Goal: Check status: Check status

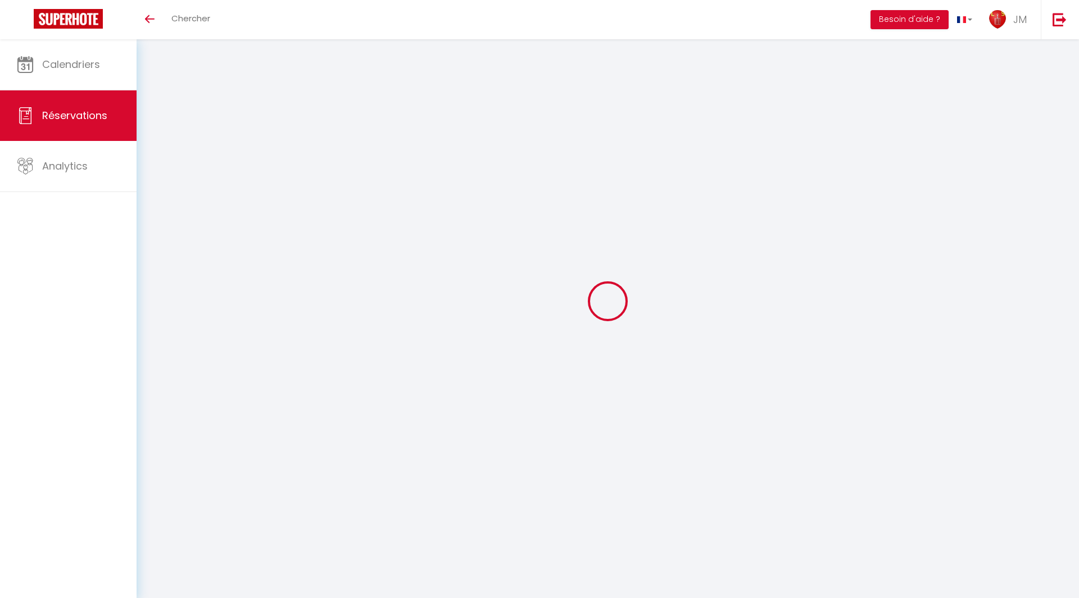
select select "not_cancelled"
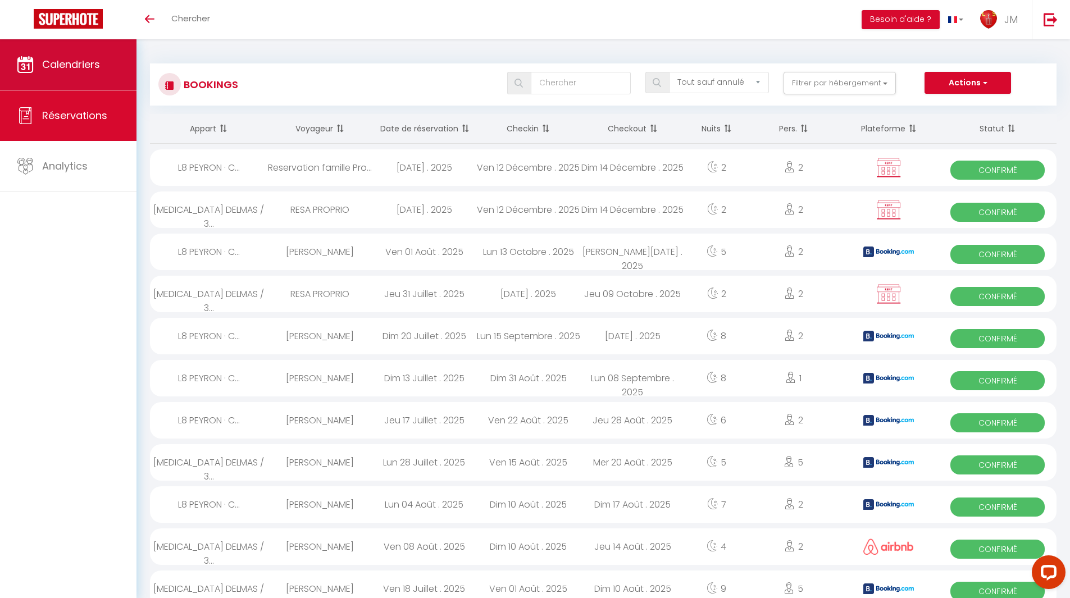
click at [87, 58] on span "Calendriers" at bounding box center [71, 64] width 58 height 14
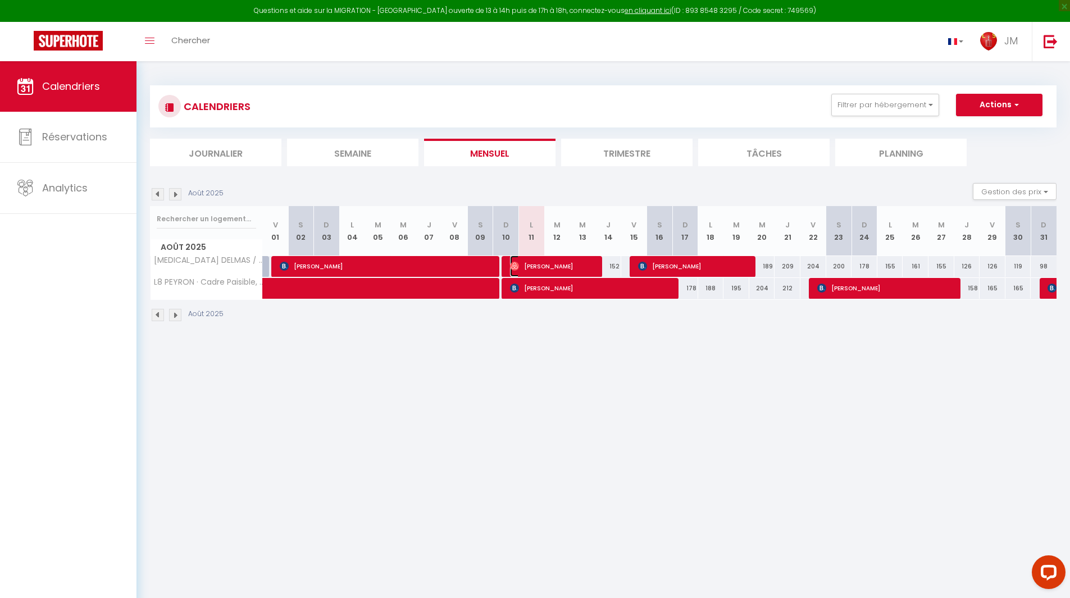
click at [591, 262] on span "[PERSON_NAME]" at bounding box center [553, 266] width 86 height 21
select select "OK"
select select "1"
select select "0"
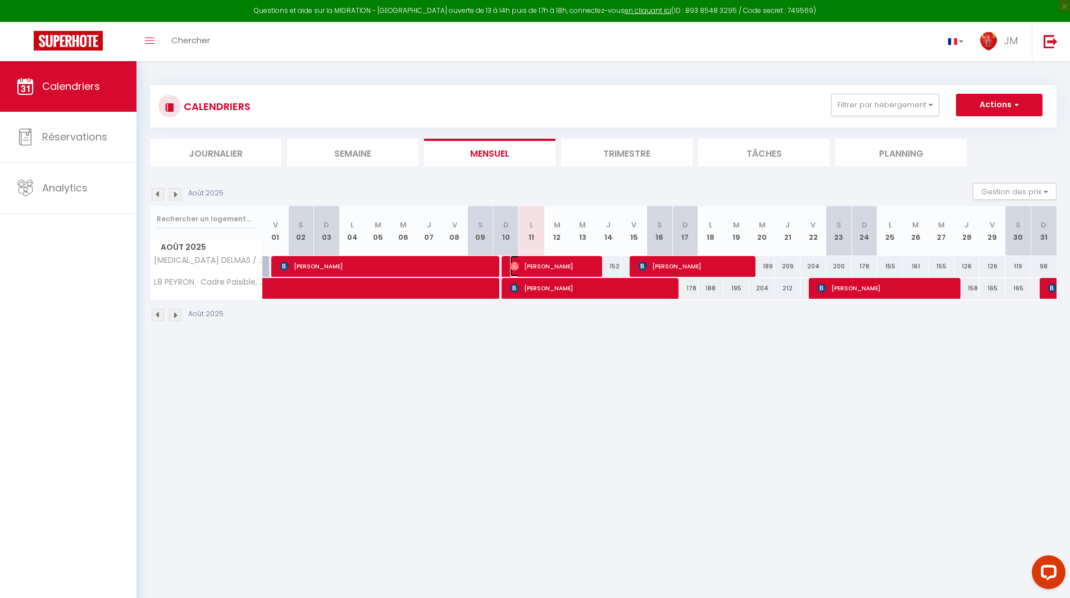
select select "1"
select select
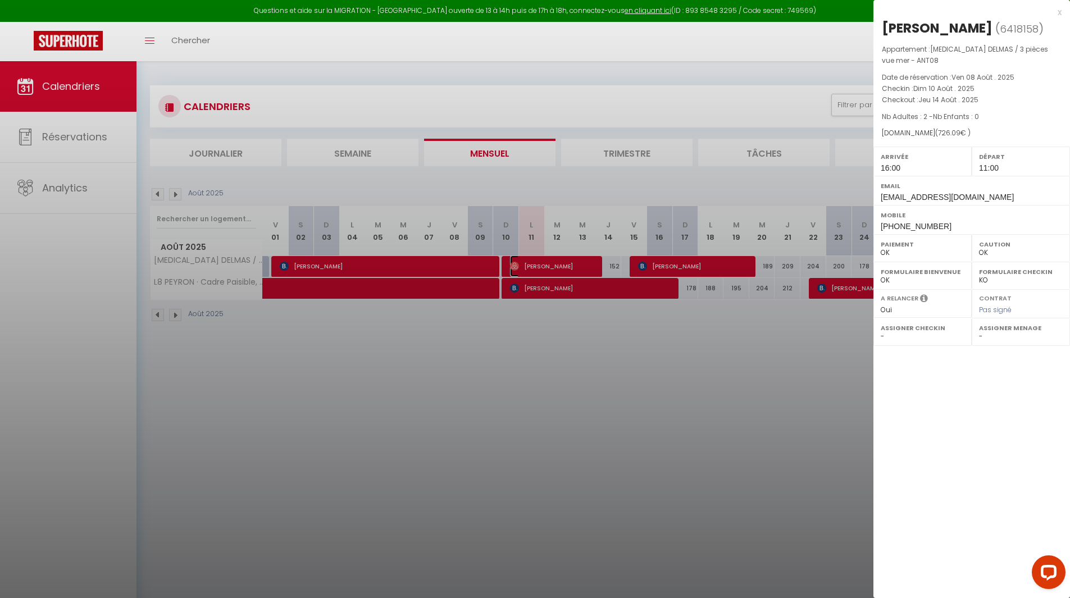
select select "30017"
click at [592, 377] on div at bounding box center [535, 299] width 1070 height 598
